Goal: Information Seeking & Learning: Learn about a topic

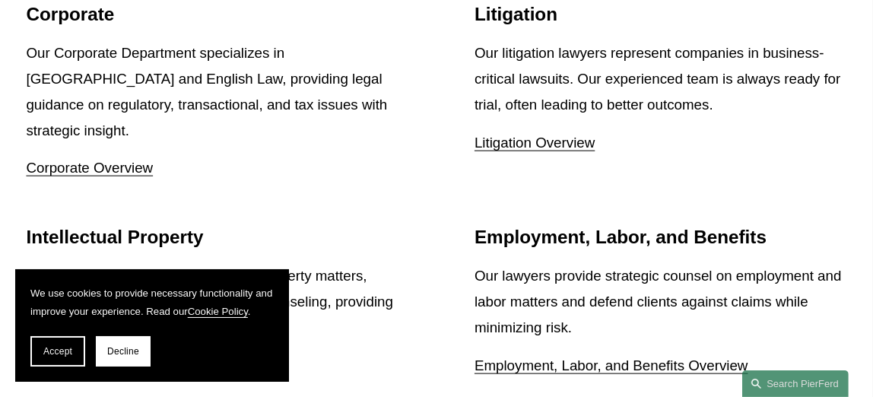
scroll to position [1743, 0]
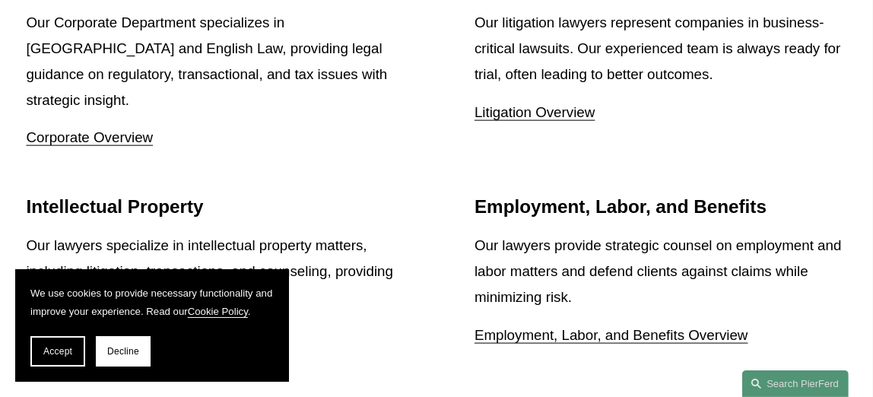
click at [520, 104] on link "Litigation Overview" at bounding box center [534, 112] width 120 height 16
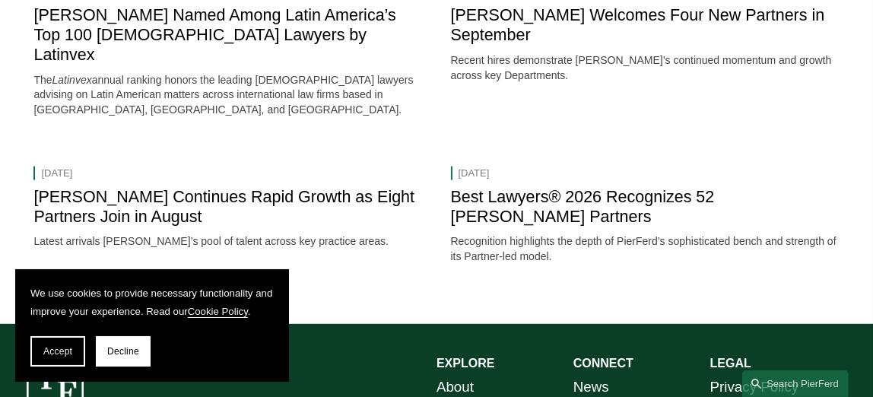
scroll to position [1946, 0]
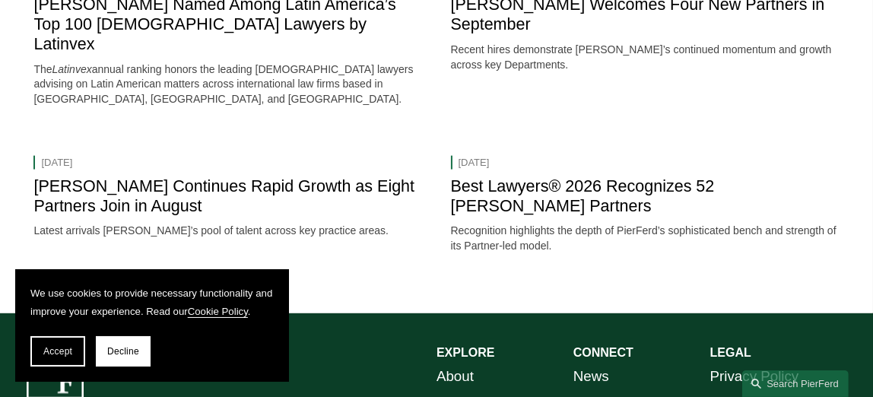
click at [170, 180] on link "[PERSON_NAME] Continues Rapid Growth as Eight Partners Join in August" at bounding box center [223, 196] width 381 height 38
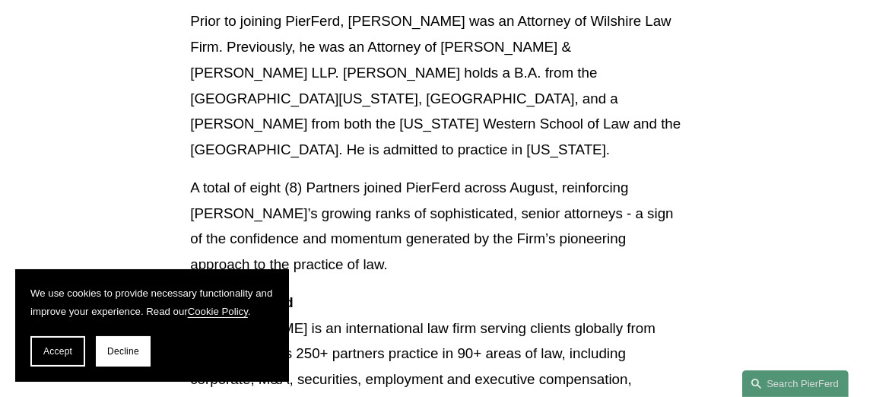
scroll to position [3606, 0]
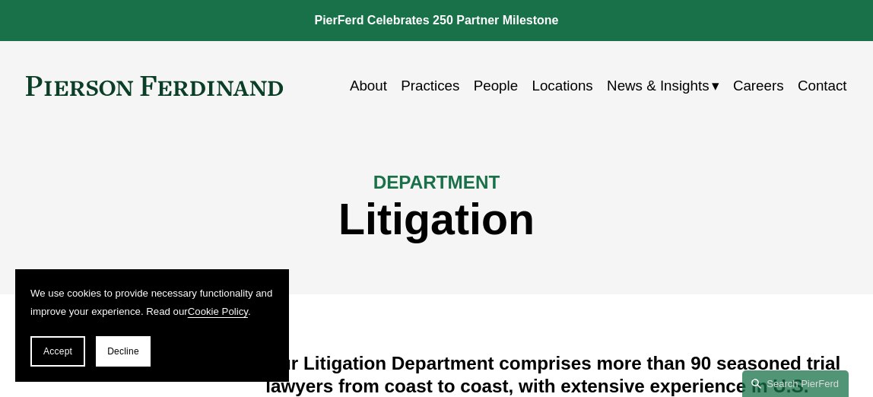
scroll to position [1774, 0]
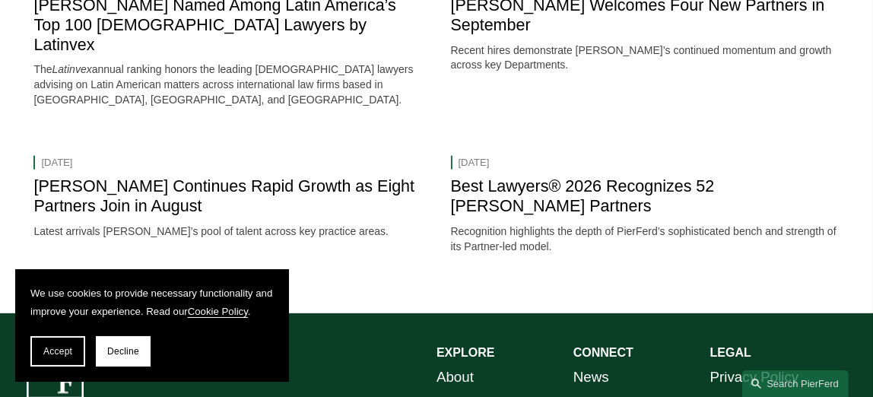
click at [533, 52] on div "Oct 2, 2025 Pierson Ferdinand Welcomes Four New Partners in September Oct 2, 20…" at bounding box center [645, 51] width 388 height 153
click at [532, 22] on link "[PERSON_NAME] Welcomes Four New Partners in September" at bounding box center [638, 15] width 374 height 38
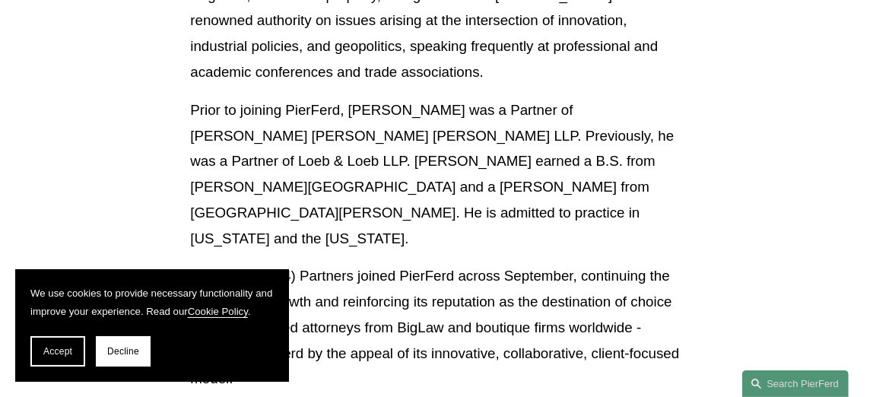
scroll to position [2036, 0]
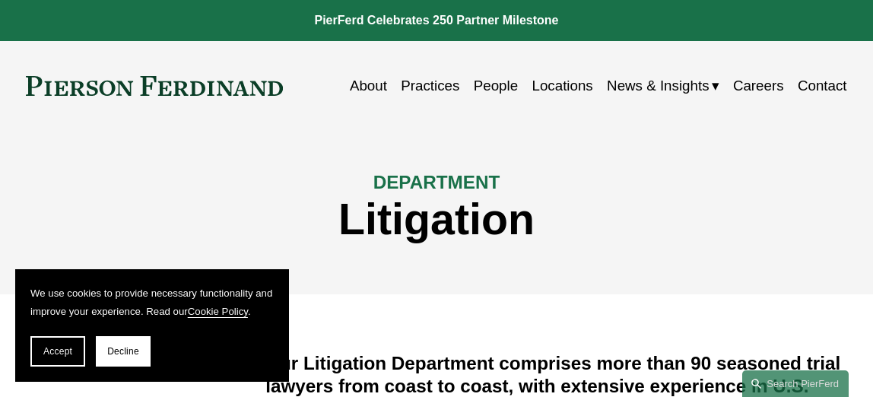
scroll to position [1774, 0]
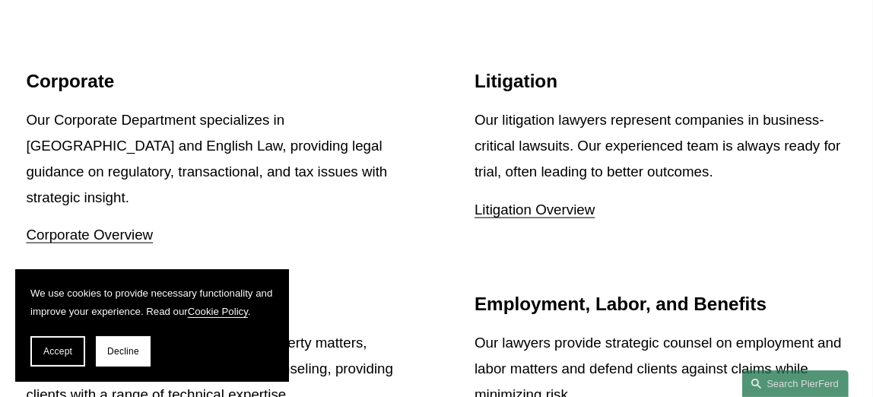
scroll to position [1743, 0]
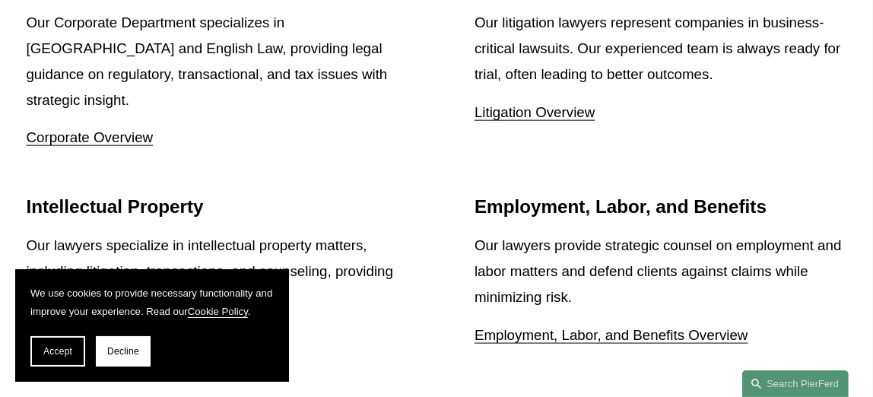
click at [512, 104] on link "Litigation Overview" at bounding box center [534, 112] width 120 height 16
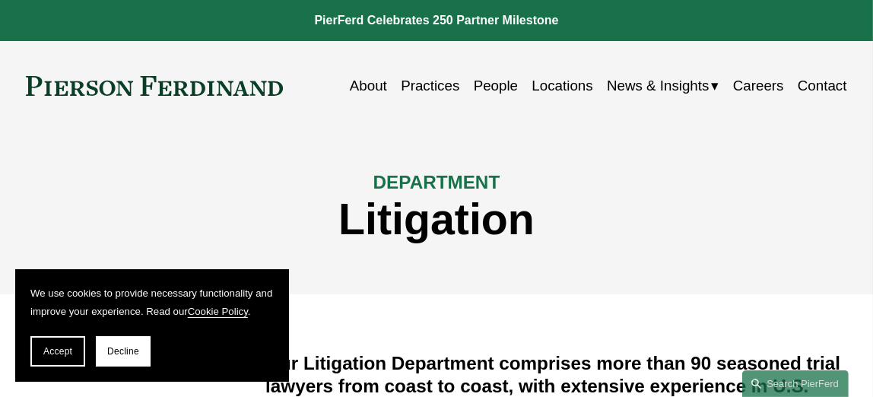
click at [486, 85] on link "People" at bounding box center [496, 85] width 44 height 29
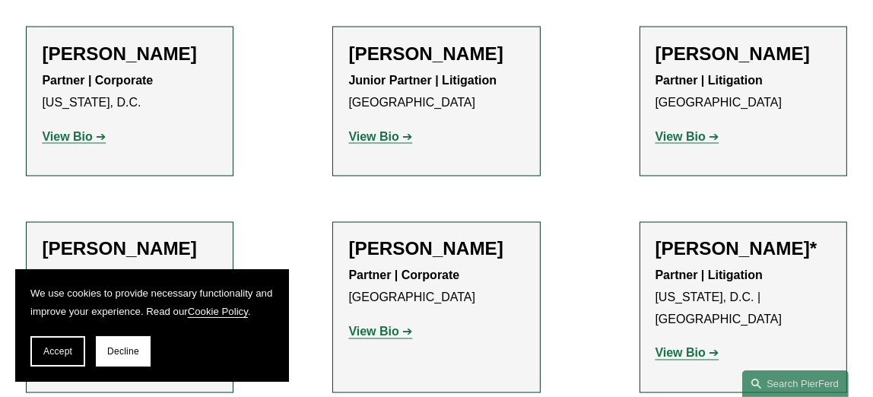
scroll to position [7488, 0]
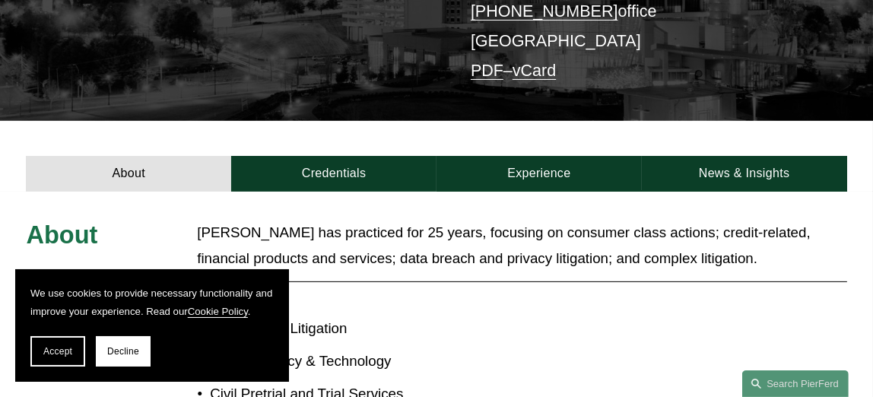
scroll to position [358, 0]
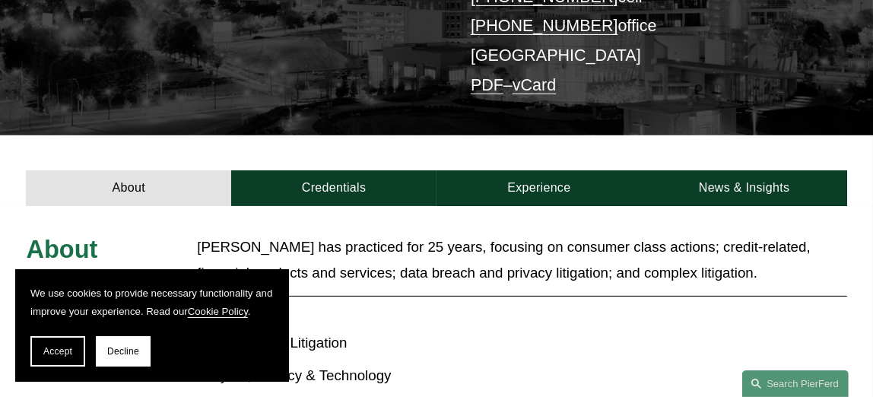
click at [334, 170] on link "Credentials" at bounding box center [333, 187] width 205 height 35
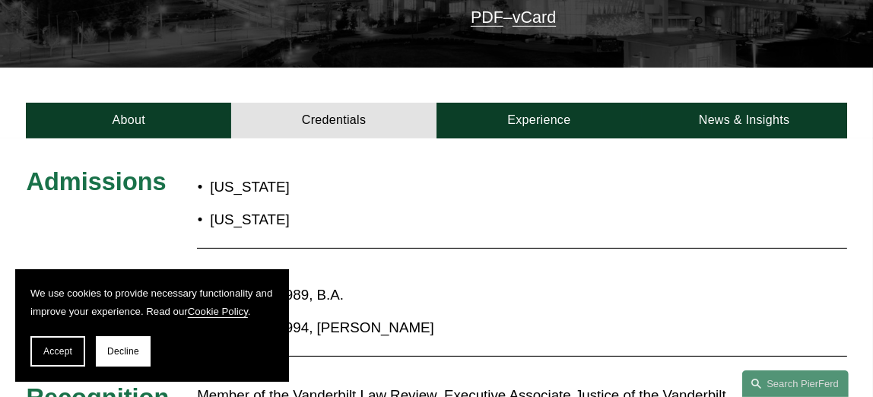
scroll to position [419, 0]
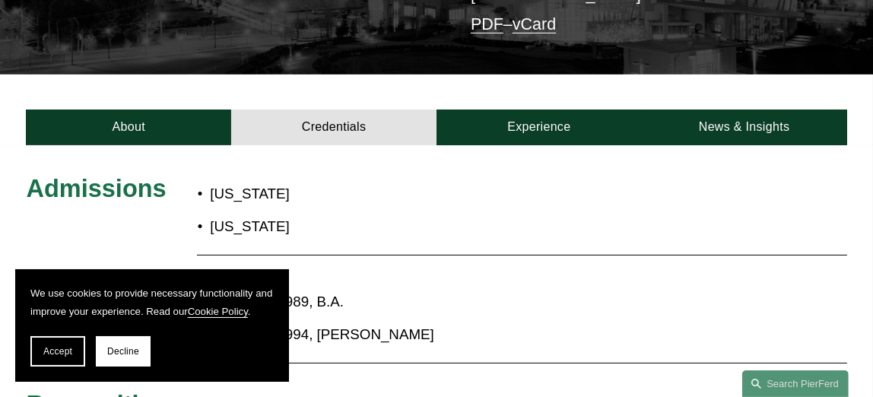
click at [520, 109] on link "Experience" at bounding box center [538, 126] width 205 height 35
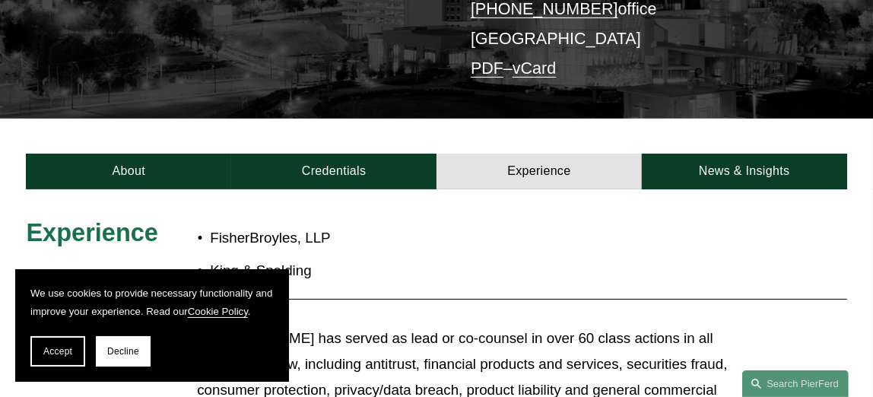
scroll to position [368, 0]
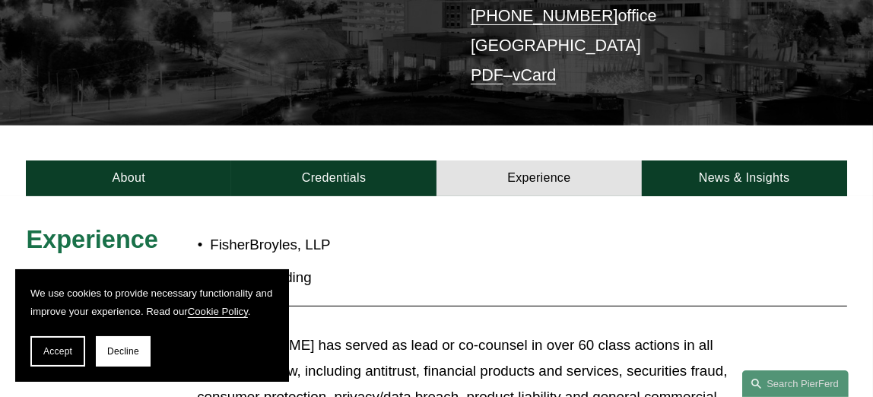
click at [658, 264] on p "King & Spalding" at bounding box center [477, 277] width 534 height 26
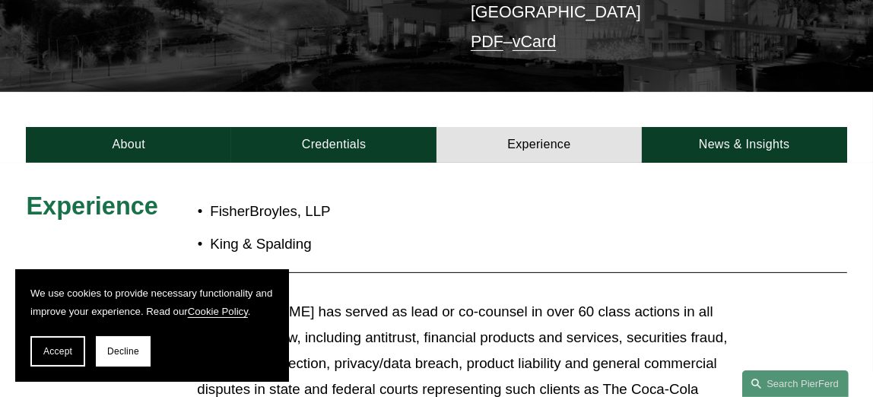
scroll to position [370, 0]
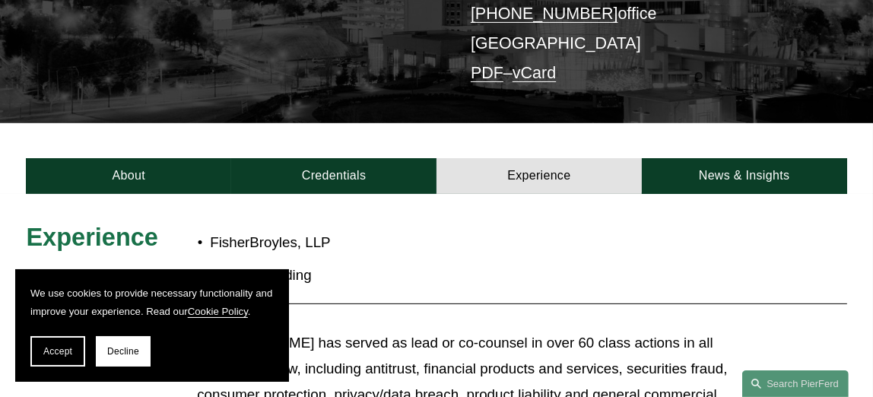
click at [743, 158] on link "News & Insights" at bounding box center [743, 175] width 205 height 35
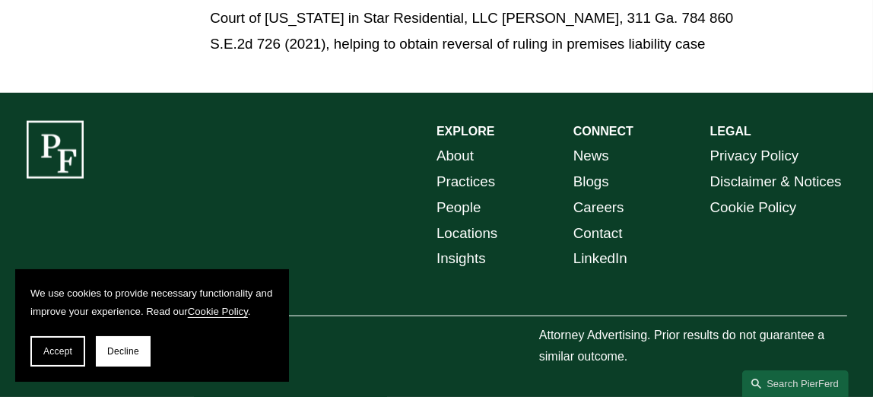
scroll to position [1791, 0]
